Goal: Task Accomplishment & Management: Manage account settings

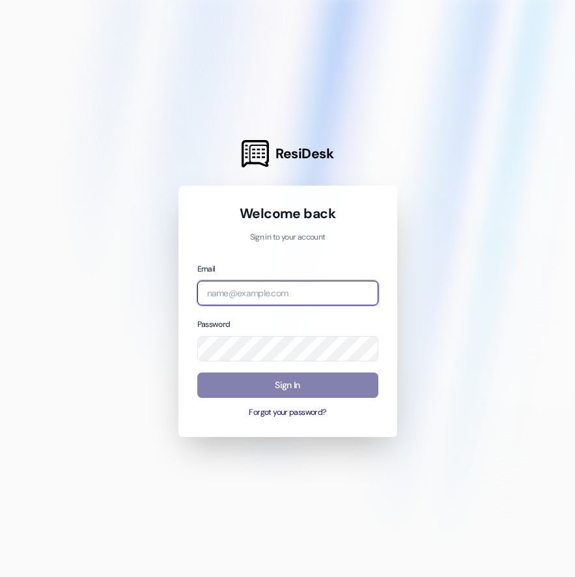
click at [0, 577] on com-1password-button at bounding box center [0, 577] width 0 height 0
click at [262, 296] on input "email" at bounding box center [287, 293] width 181 height 25
click at [260, 291] on input "email" at bounding box center [287, 293] width 181 height 25
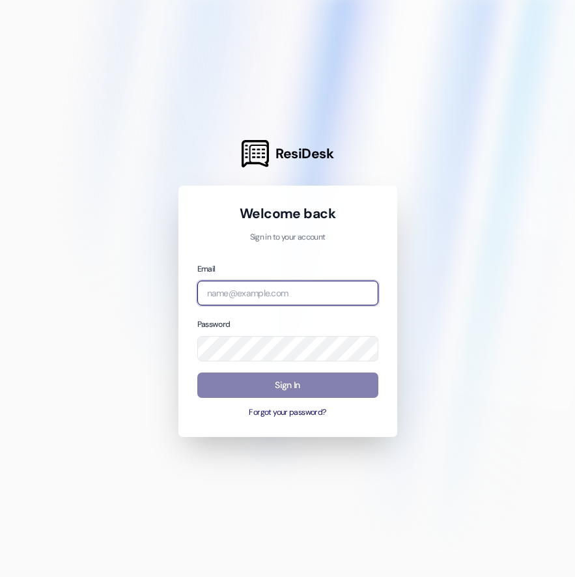
click at [0, 577] on com-1password-button at bounding box center [0, 577] width 0 height 0
click at [274, 295] on input "email" at bounding box center [287, 293] width 181 height 25
click at [230, 295] on input "[URL][DOMAIN_NAME]" at bounding box center [287, 293] width 181 height 25
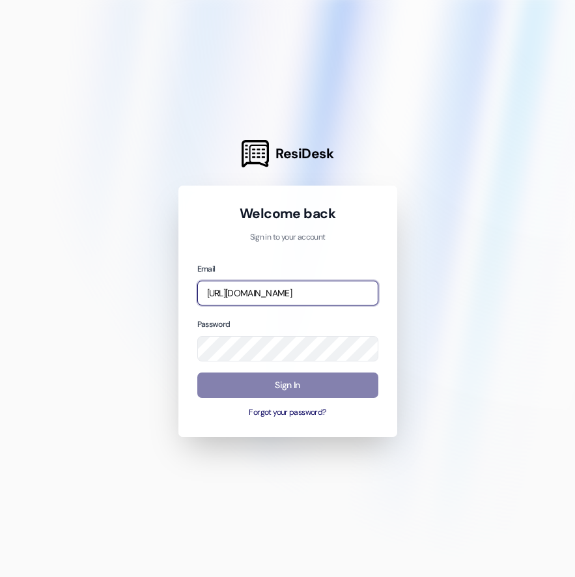
click at [230, 295] on input "[URL][DOMAIN_NAME]" at bounding box center [287, 293] width 181 height 25
paste input "[PERSON_NAME][EMAIL_ADDRESS][PERSON_NAME][PERSON_NAME][DOMAIN_NAME]"
click at [0, 577] on com-1password-button at bounding box center [0, 577] width 0 height 0
type input "[PERSON_NAME][EMAIL_ADDRESS][PERSON_NAME][PERSON_NAME][DOMAIN_NAME]"
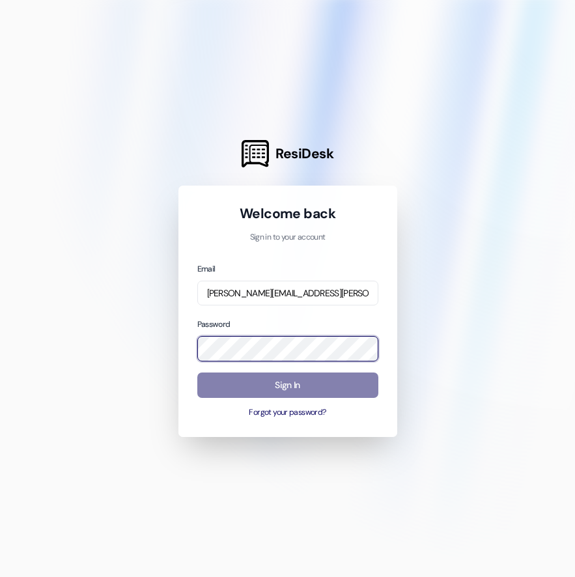
click at [0, 577] on com-1password-button at bounding box center [0, 577] width 0 height 0
click at [345, 246] on div "Welcome back Sign in to your account Email [PERSON_NAME][EMAIL_ADDRESS][PERSON_…" at bounding box center [287, 312] width 181 height 214
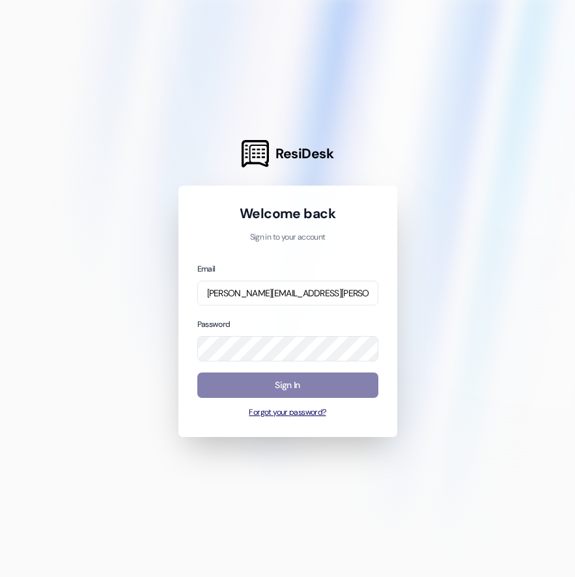
click at [279, 410] on button "Forgot your password?" at bounding box center [287, 413] width 181 height 12
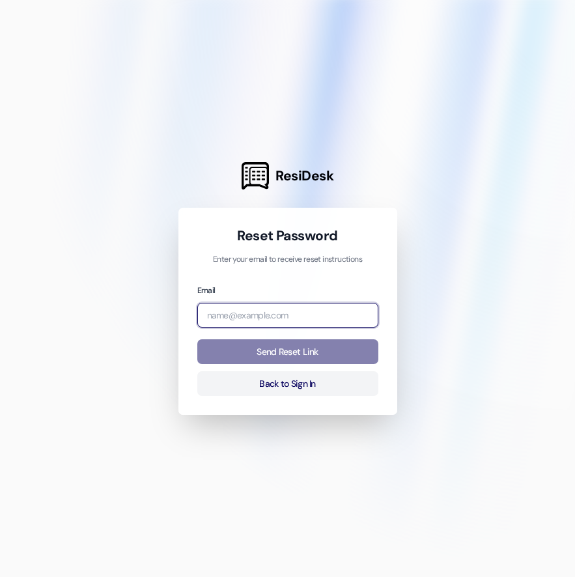
click at [279, 319] on input "email" at bounding box center [287, 315] width 181 height 25
paste input "[URL][DOMAIN_NAME]"
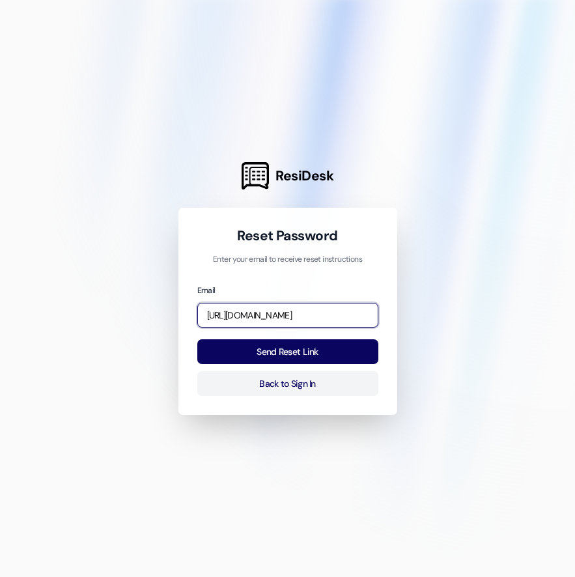
click at [270, 310] on input "[URL][DOMAIN_NAME]" at bounding box center [287, 315] width 181 height 25
paste input "[PERSON_NAME][EMAIL_ADDRESS][PERSON_NAME][PERSON_NAME][DOMAIN_NAME]"
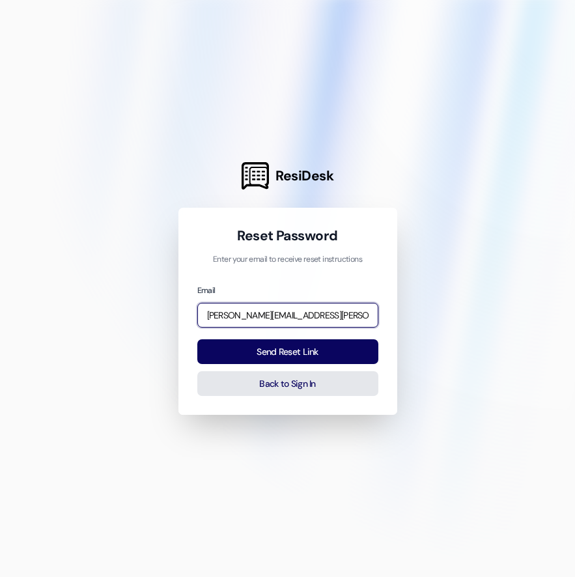
type input "[PERSON_NAME][EMAIL_ADDRESS][PERSON_NAME][PERSON_NAME][DOMAIN_NAME]"
click at [328, 379] on button "Back to Sign In" at bounding box center [287, 383] width 181 height 25
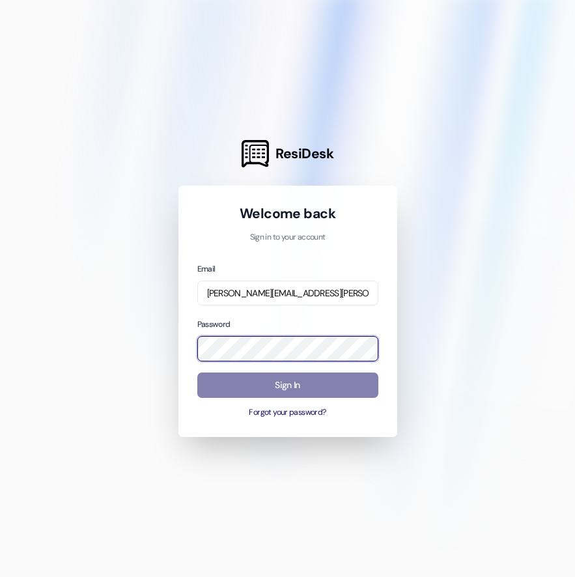
click at [0, 577] on com-1password-button at bounding box center [0, 577] width 0 height 0
